Goal: Task Accomplishment & Management: Manage account settings

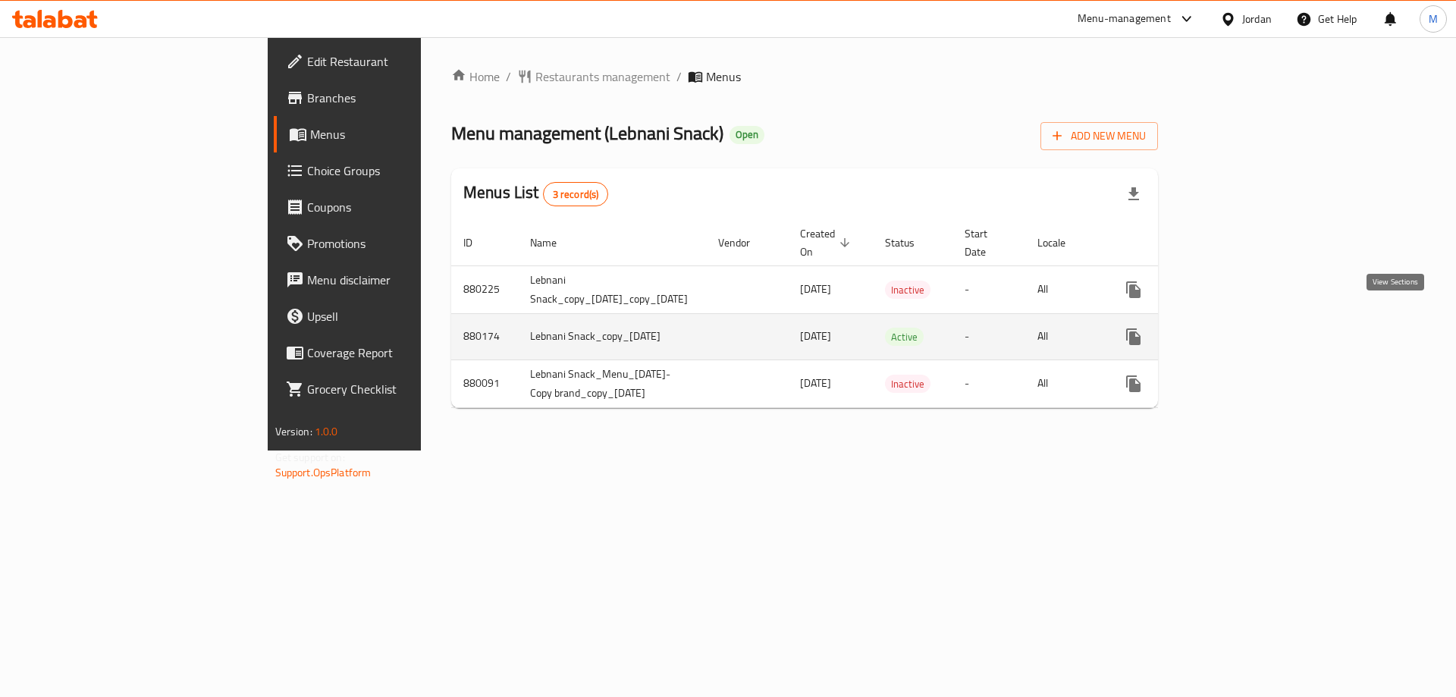
click at [1252, 328] on icon "enhanced table" at bounding box center [1243, 337] width 18 height 18
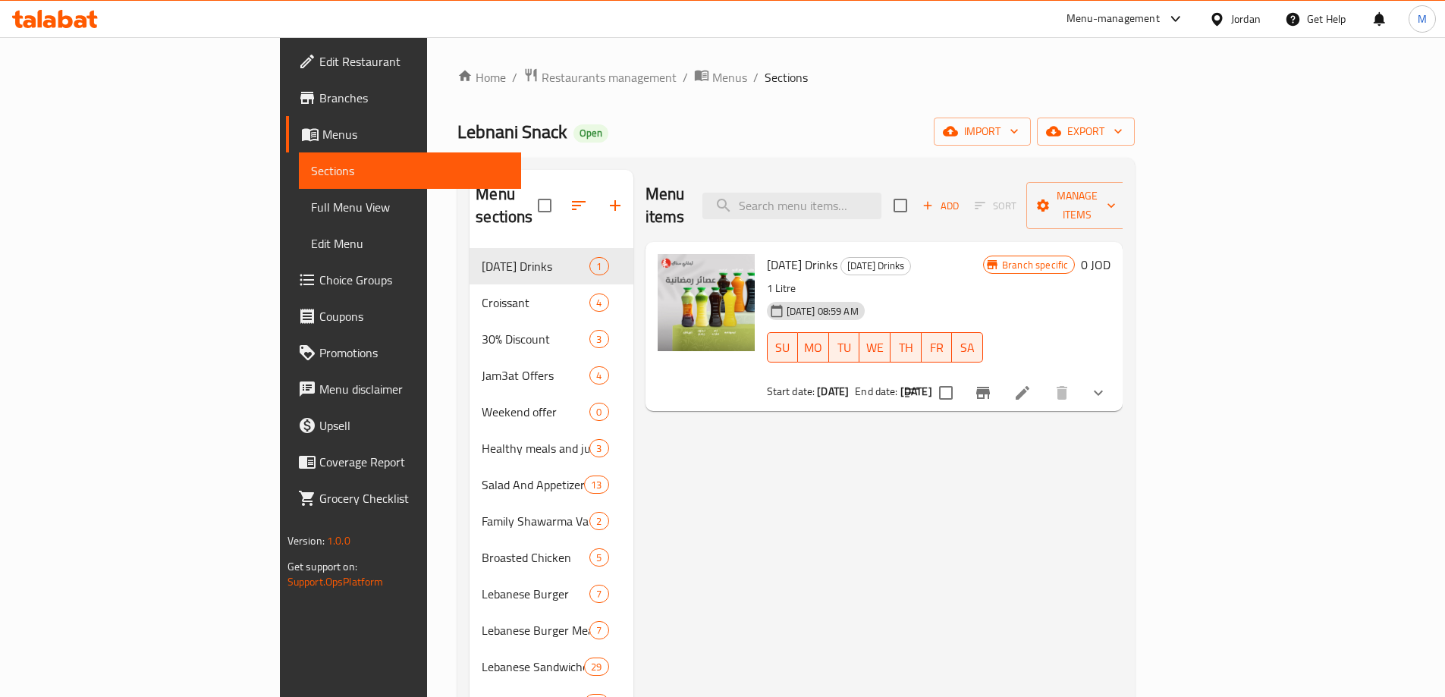
click at [828, 513] on div "Menu items Add Sort Manage items [DATE] Drinks [DATE] Drinks 1 Litre [DATE] 08:…" at bounding box center [878, 685] width 490 height 1031
click at [881, 193] on input "search" at bounding box center [791, 206] width 179 height 27
paste input "وجبة ستيك لحم مشوي صاج مع كوكتيل و بطاطا مقلية"
type input "وجبة ستيك لحم مشوي صاج مع كوكتيل و بطاطا مقلية"
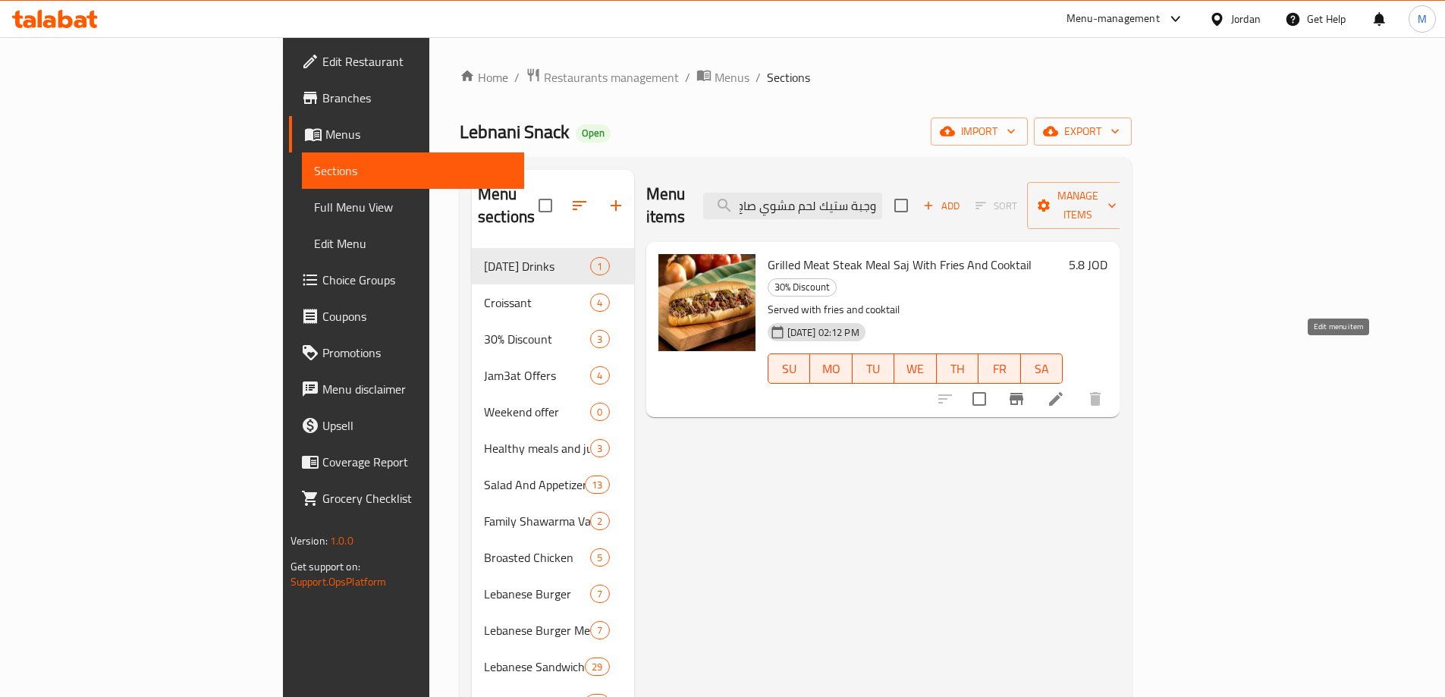
click at [1065, 390] on icon at bounding box center [1056, 399] width 18 height 18
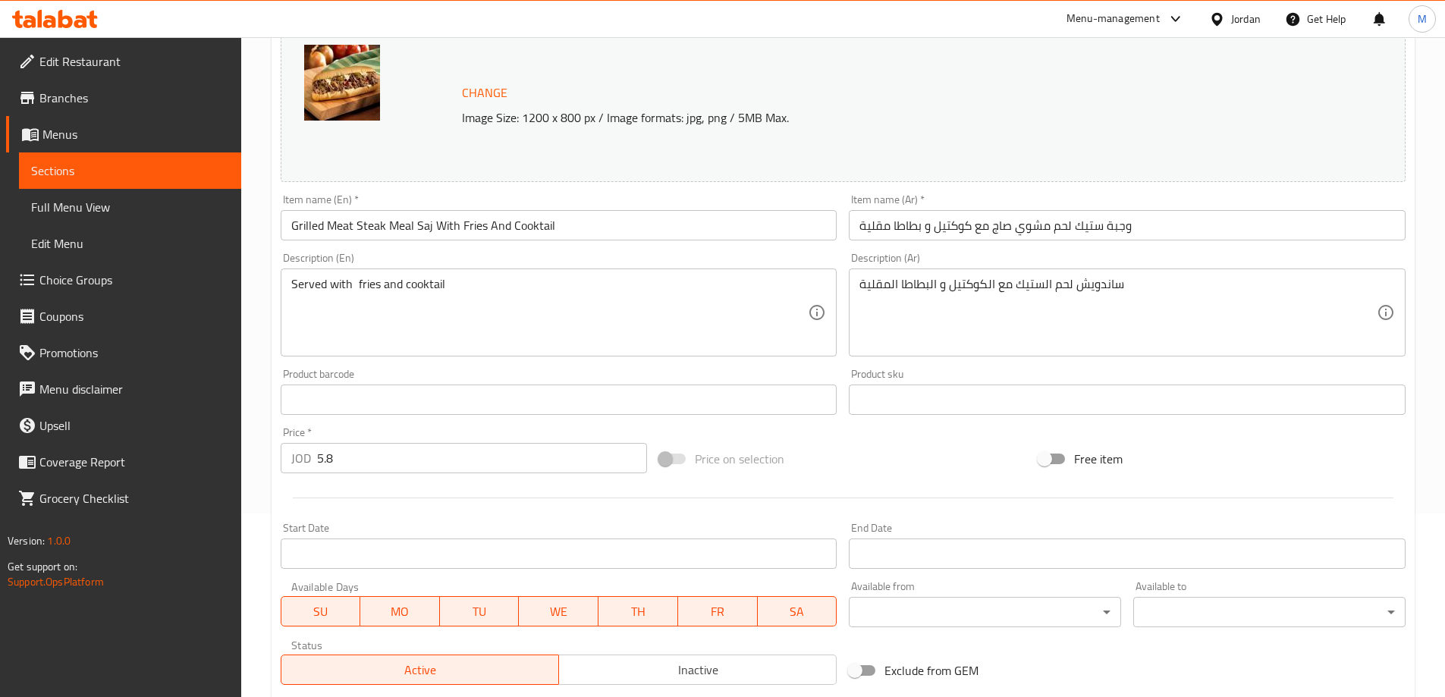
scroll to position [157, 0]
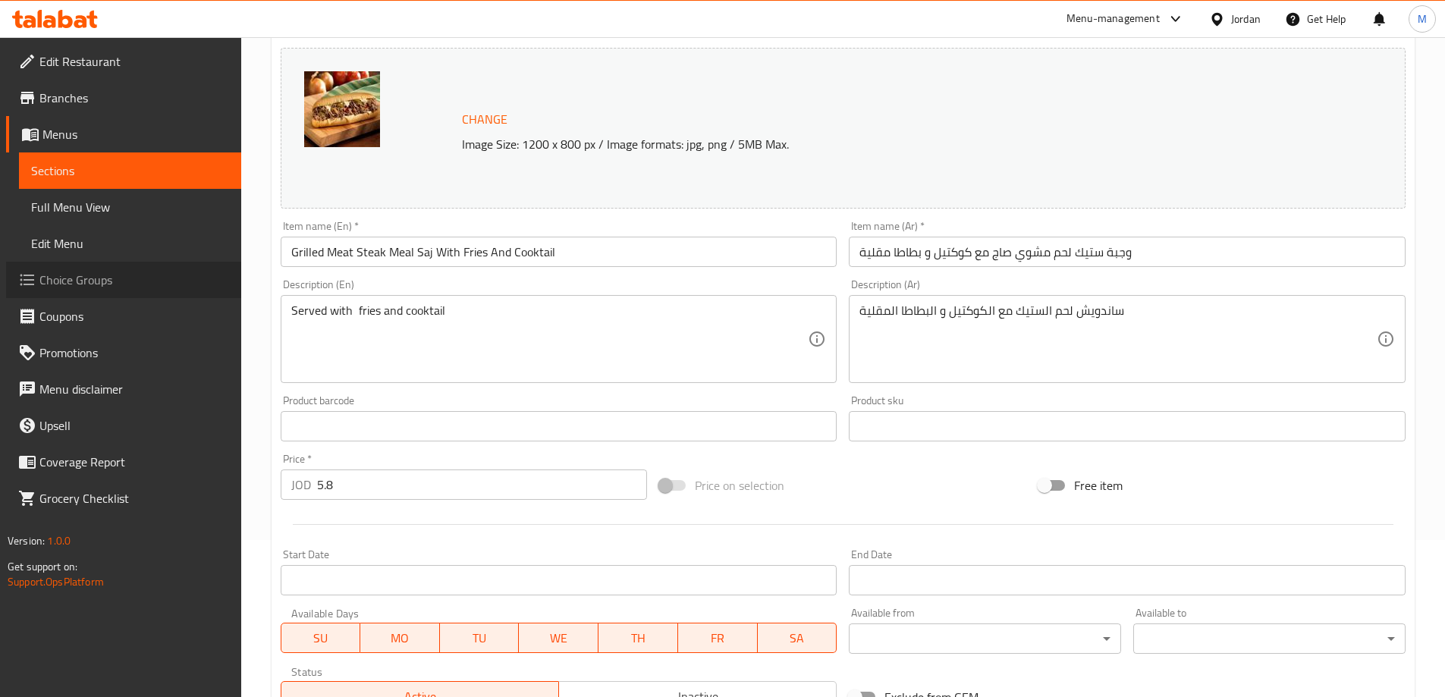
click at [86, 286] on span "Choice Groups" at bounding box center [134, 280] width 190 height 18
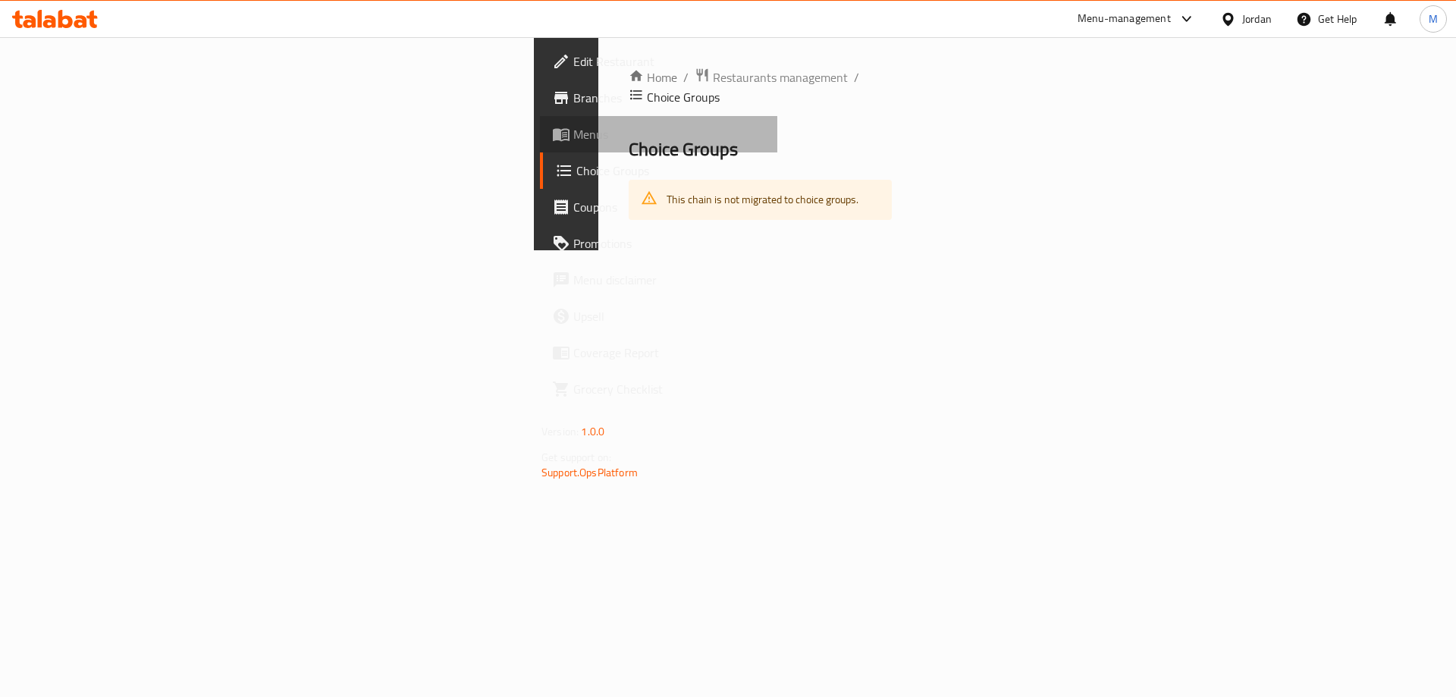
click at [573, 137] on span "Menus" at bounding box center [669, 134] width 192 height 18
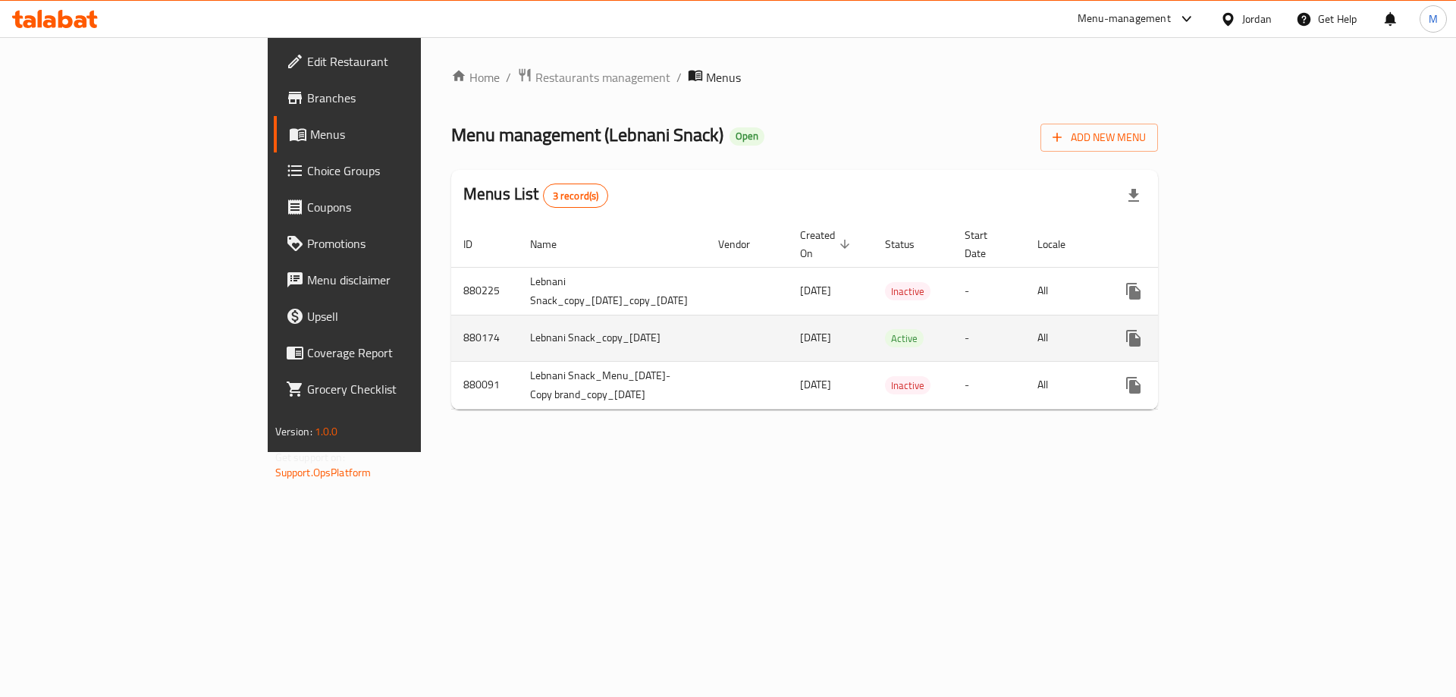
click at [1252, 329] on icon "enhanced table" at bounding box center [1243, 338] width 18 height 18
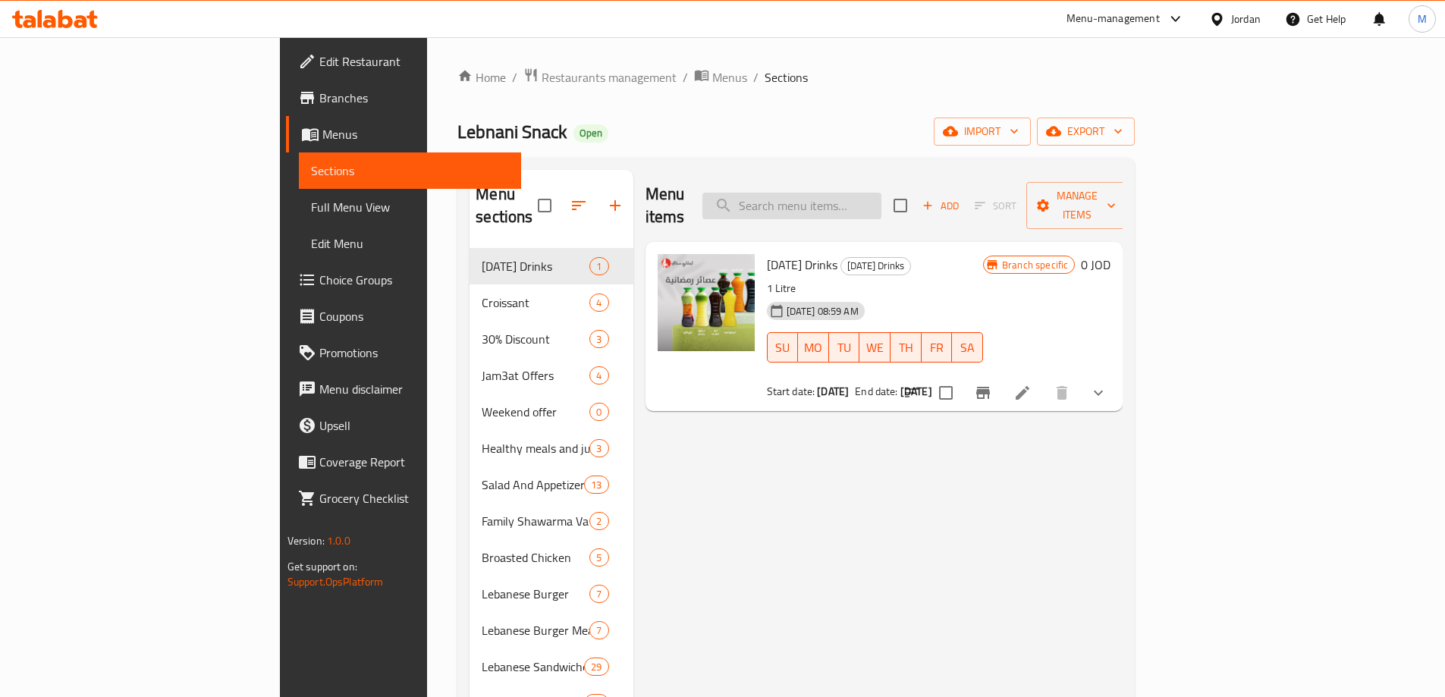
click at [881, 193] on input "search" at bounding box center [791, 206] width 179 height 27
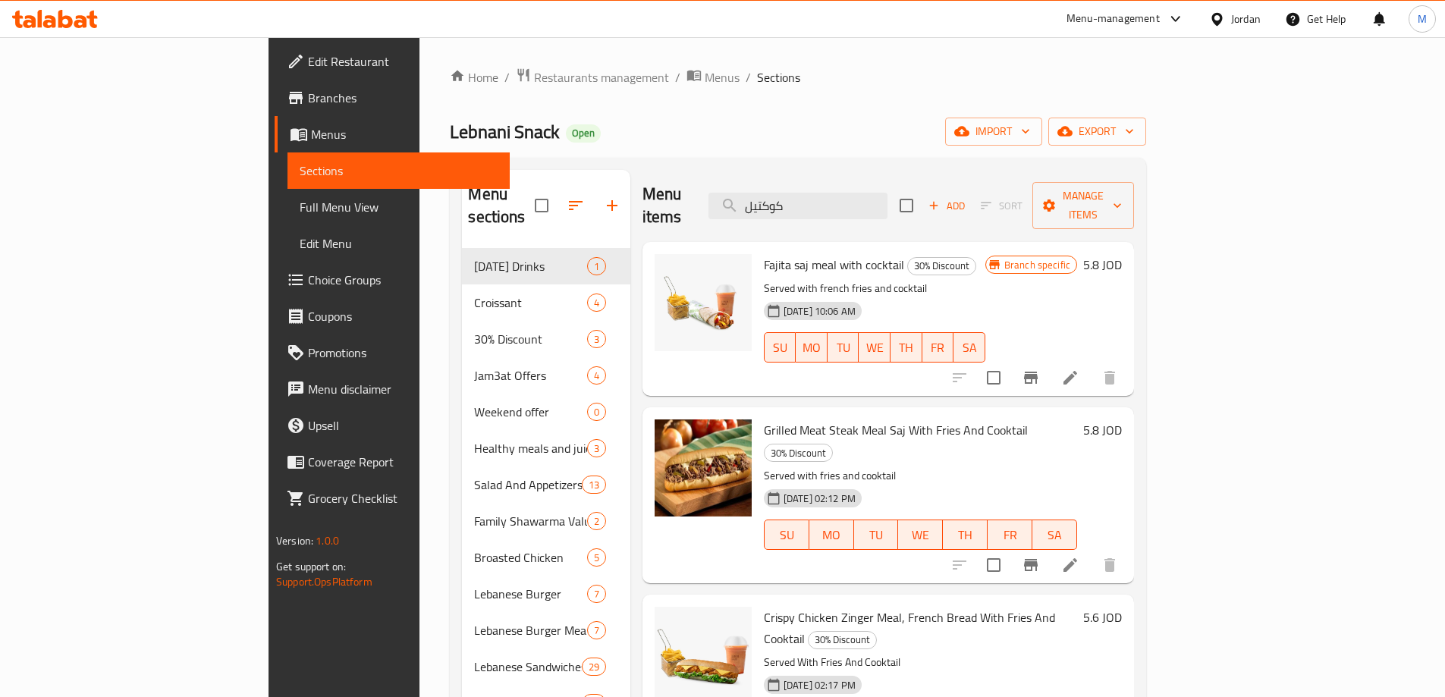
click at [913, 419] on span "Grilled Meat Steak Meal Saj With Fries And Cooktail" at bounding box center [896, 430] width 264 height 23
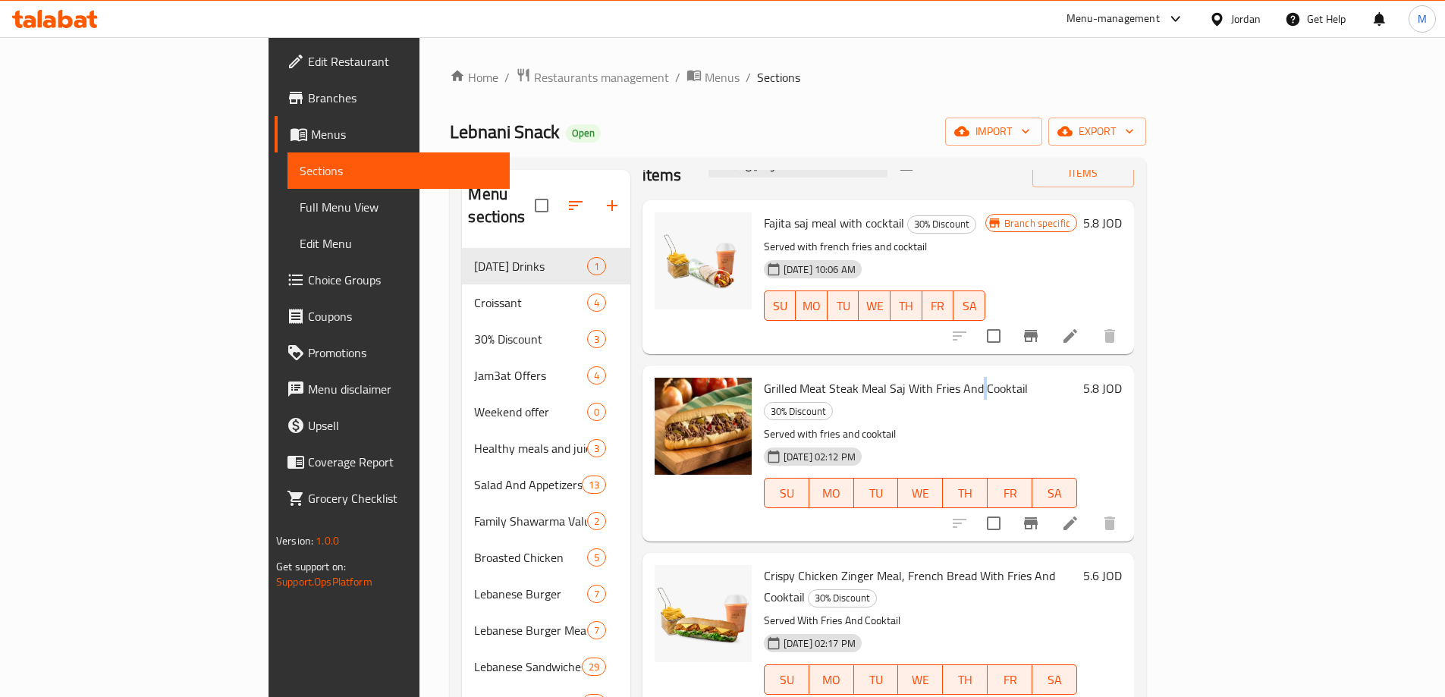
scroll to position [76, 0]
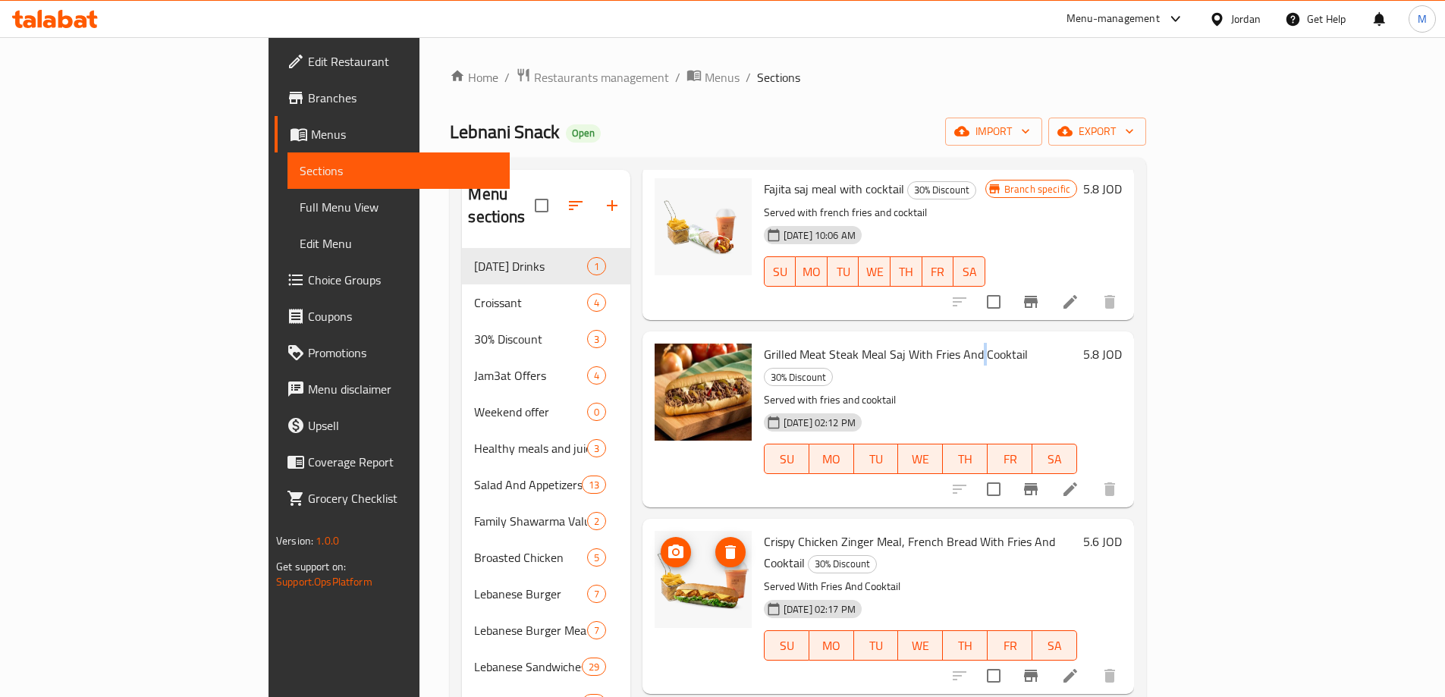
click at [655, 545] on img at bounding box center [703, 579] width 97 height 97
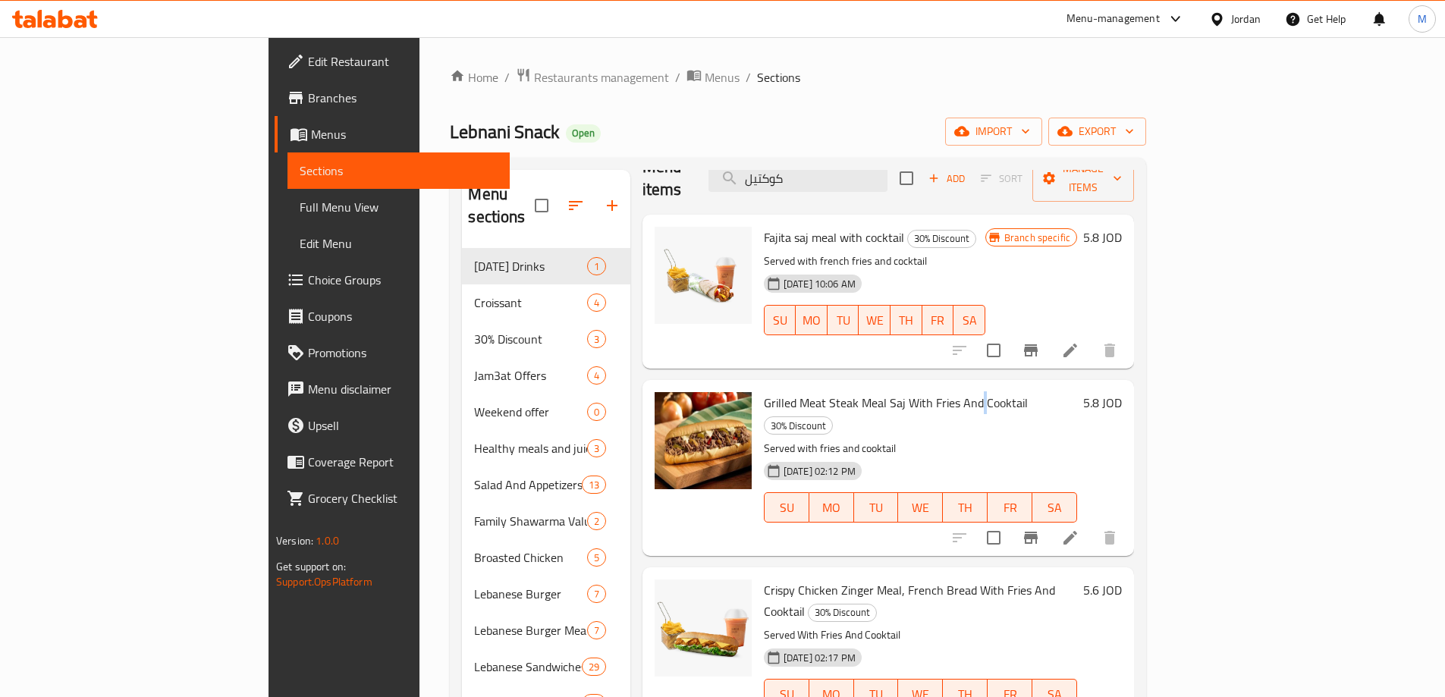
scroll to position [0, 0]
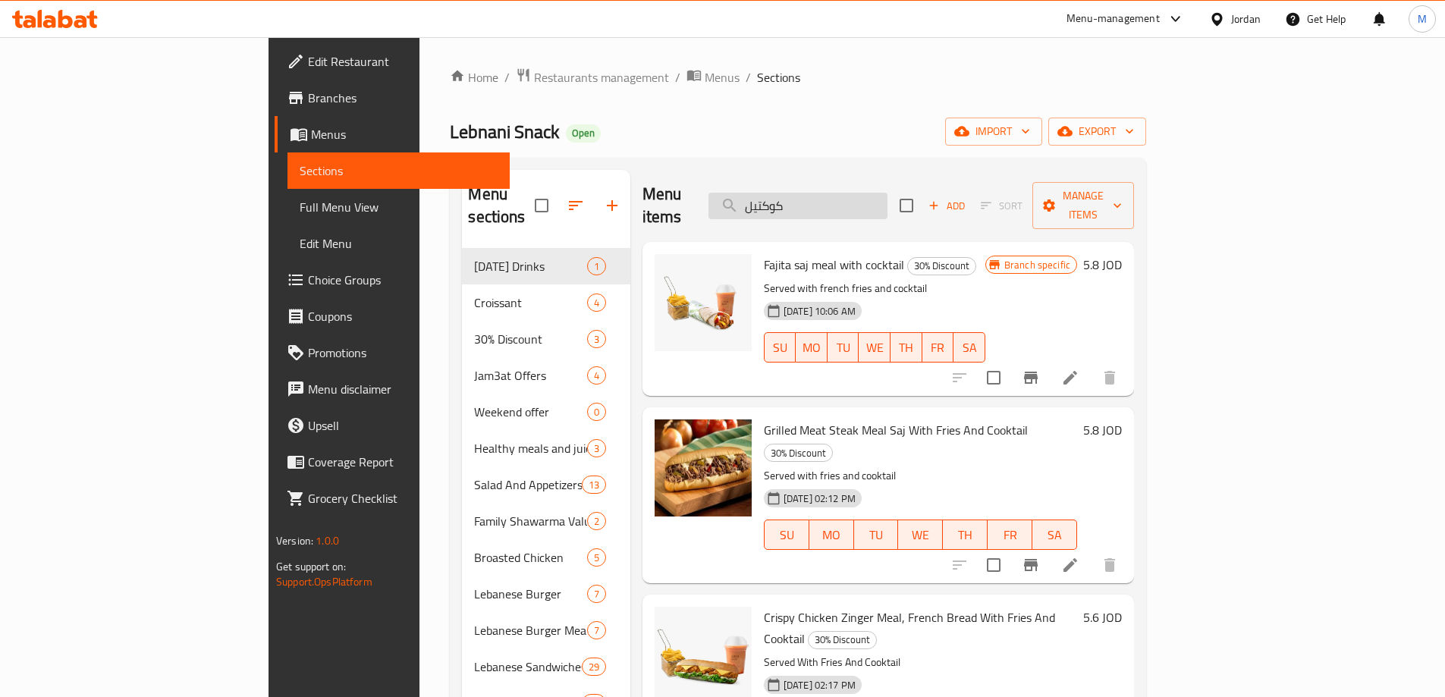
click at [887, 203] on input "كوكتيل" at bounding box center [797, 206] width 179 height 27
paste input "جبة ستيك لحم مشوي صاج مع كوكتيل و بطاطا مقلية"
type input "وجبة ستيك لحم مشوي صاج مع كوكتيل و بطاطا مقلية"
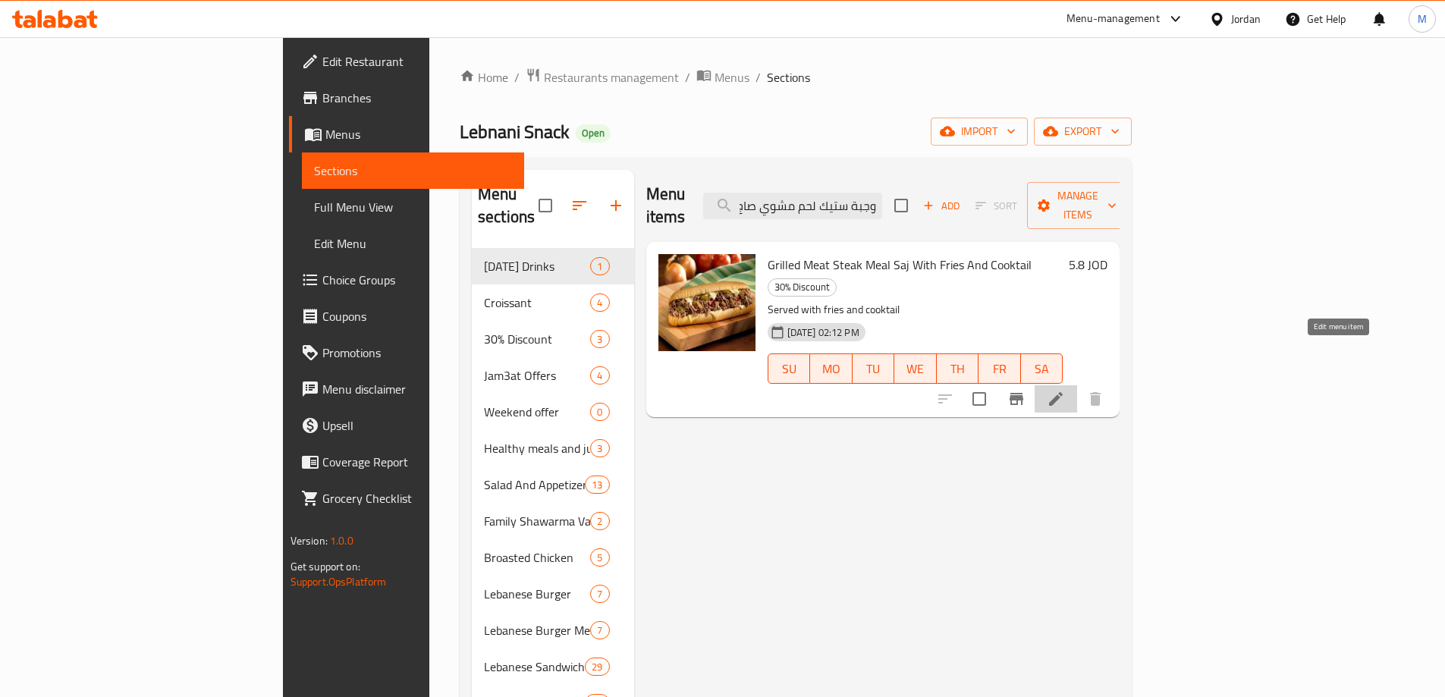
scroll to position [0, 0]
click at [1063, 392] on icon at bounding box center [1056, 399] width 14 height 14
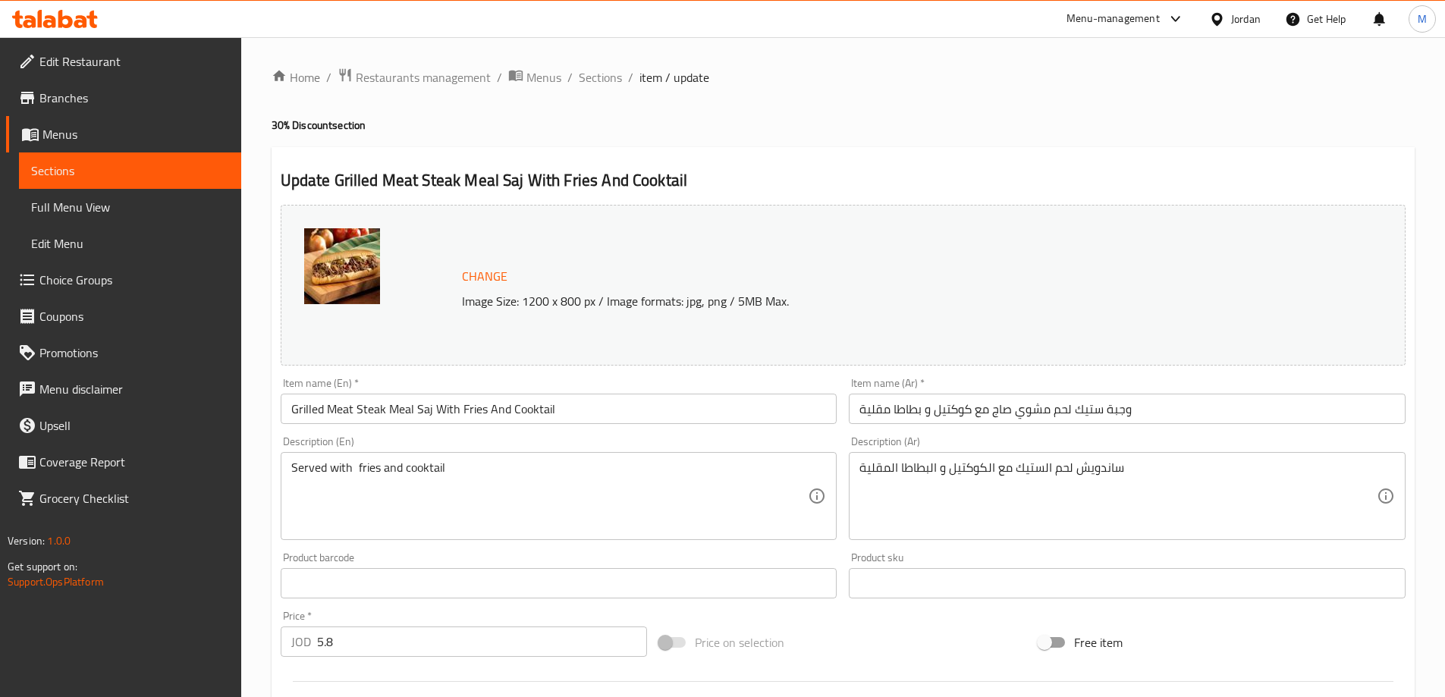
click at [342, 256] on img at bounding box center [342, 266] width 76 height 76
click at [69, 131] on span "Menus" at bounding box center [135, 134] width 187 height 18
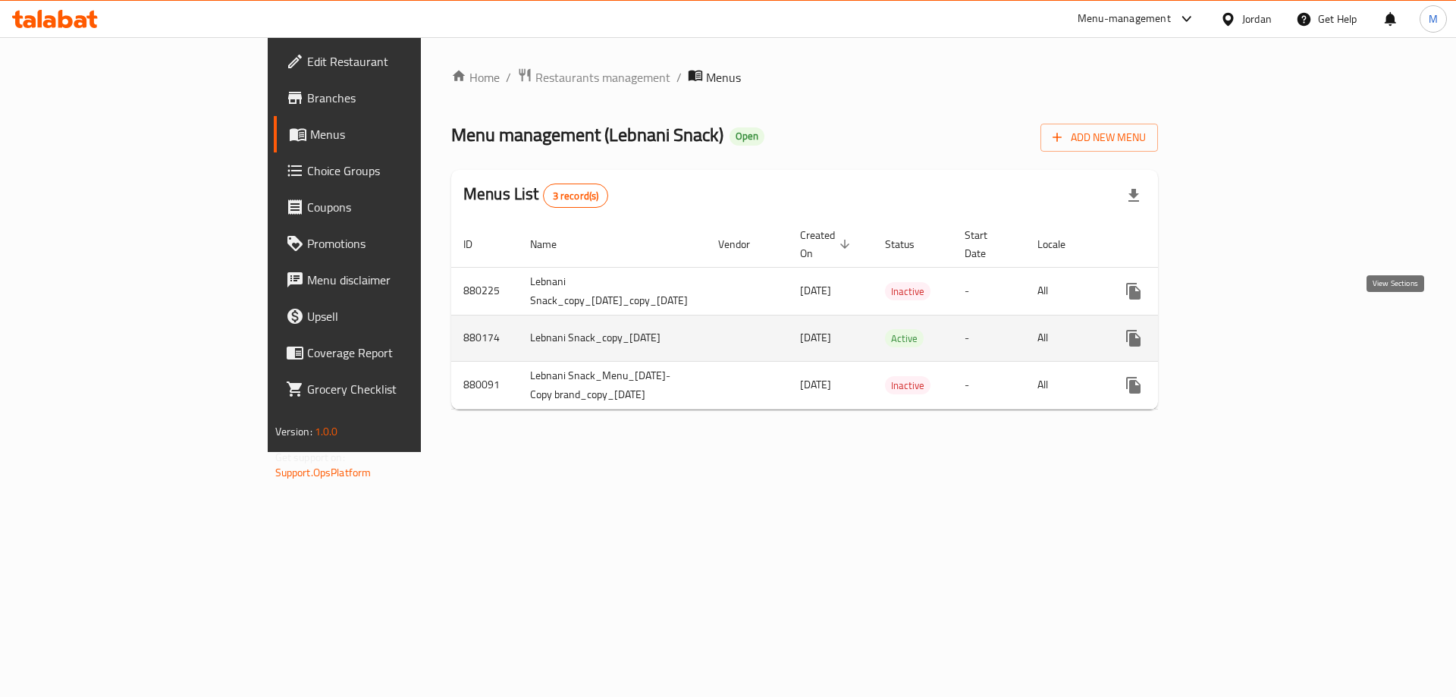
click at [1252, 329] on icon "enhanced table" at bounding box center [1243, 338] width 18 height 18
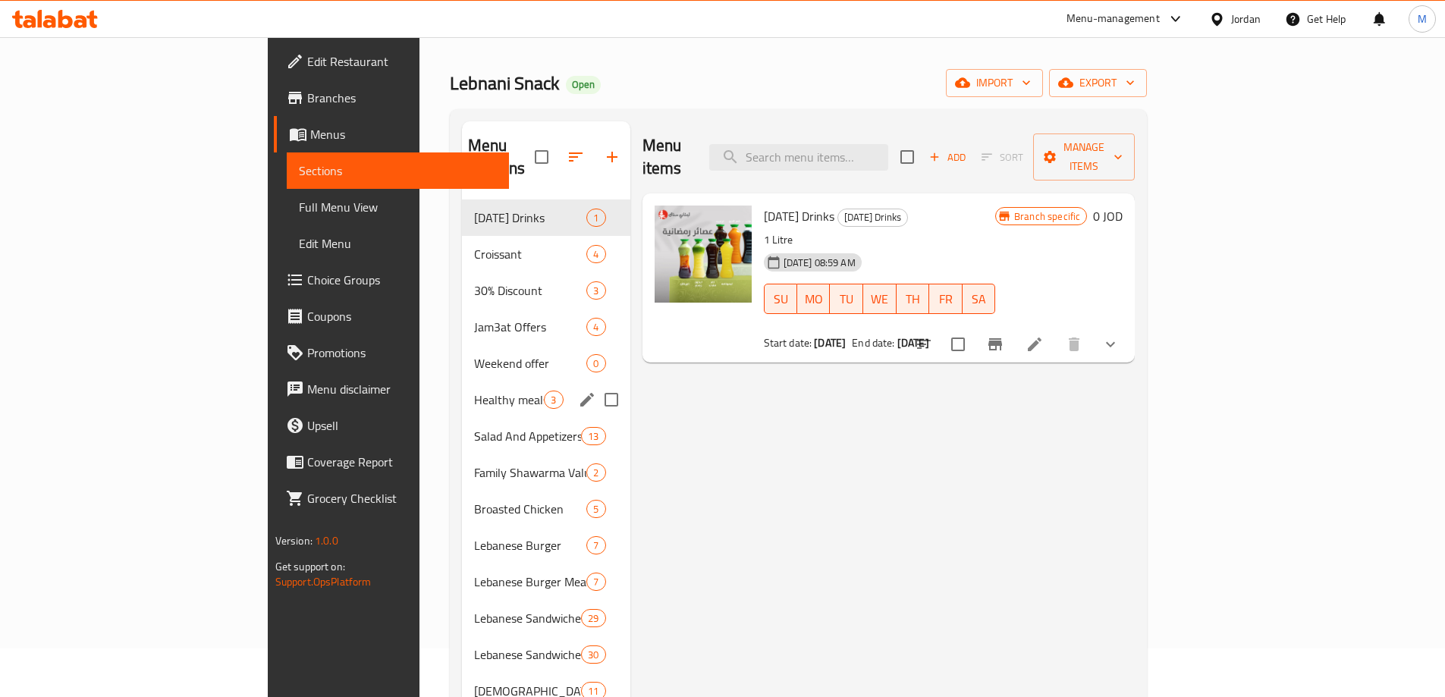
scroll to position [76, 0]
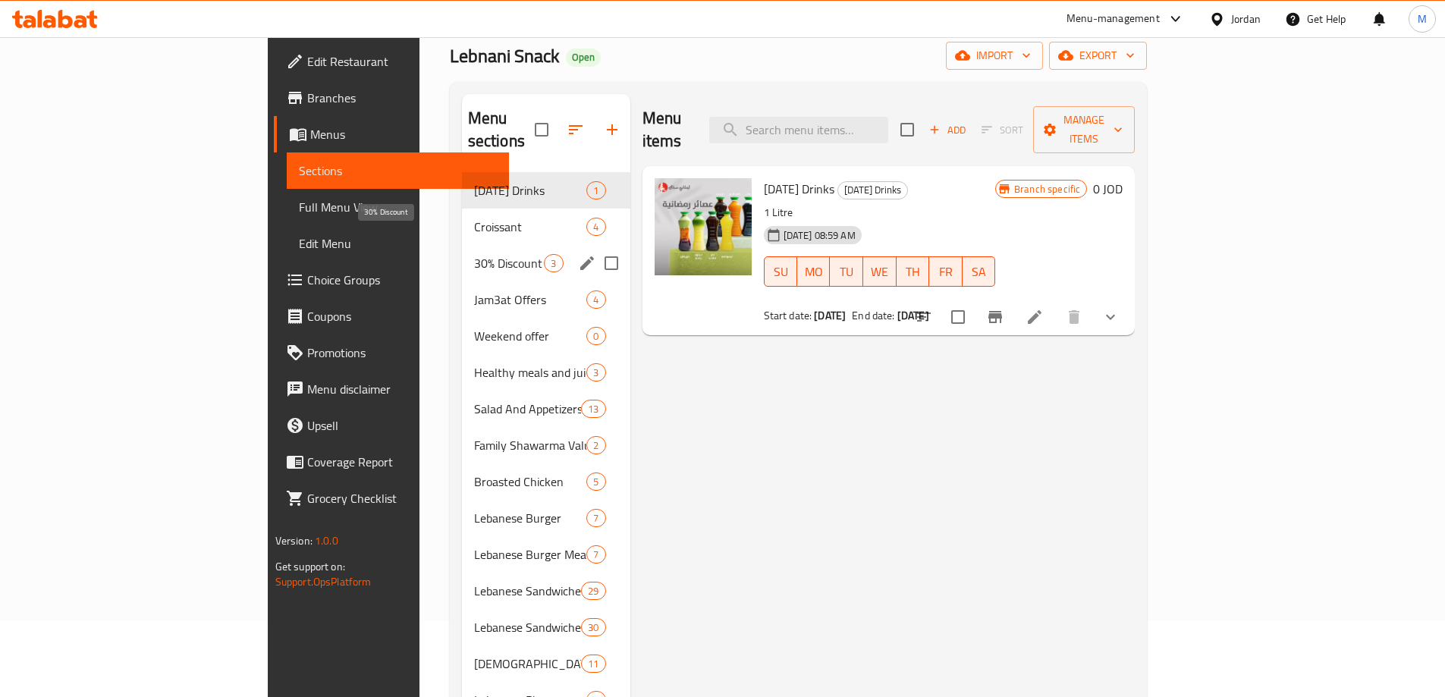
click at [474, 254] on span "30% Discount" at bounding box center [509, 263] width 71 height 18
